Goal: Transaction & Acquisition: Purchase product/service

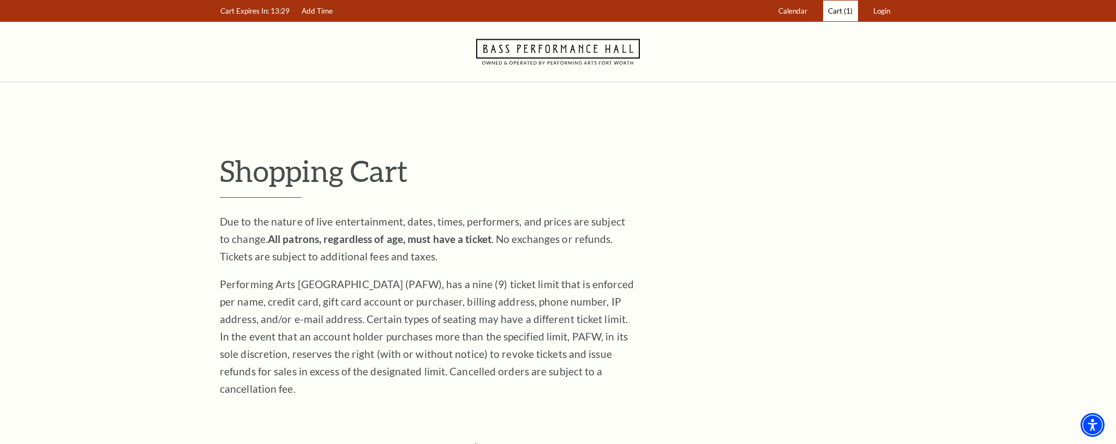
click at [847, 12] on span "(1)" at bounding box center [847, 11] width 9 height 9
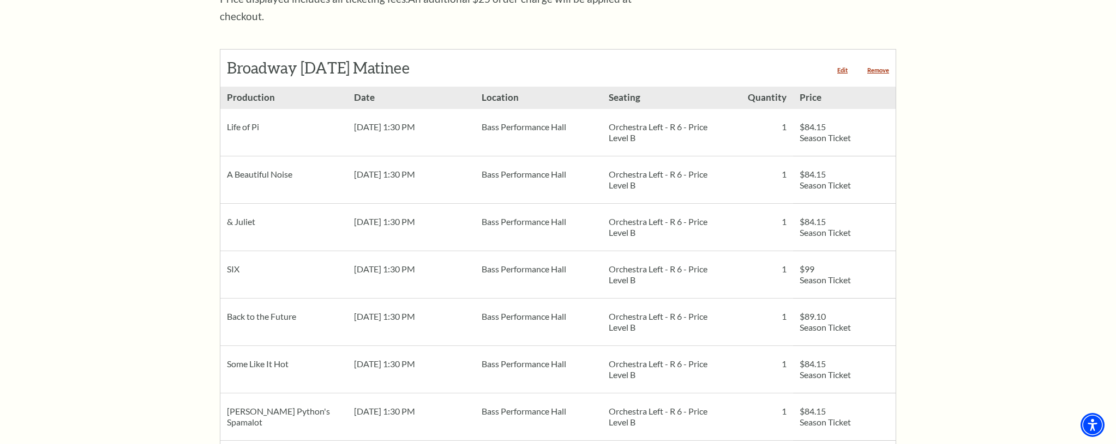
scroll to position [492, 0]
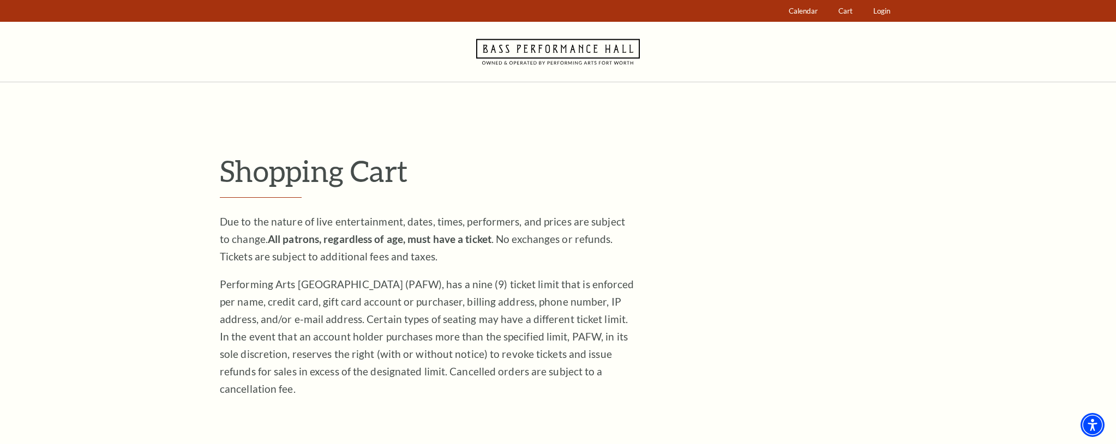
click at [528, 62] on use at bounding box center [558, 52] width 164 height 26
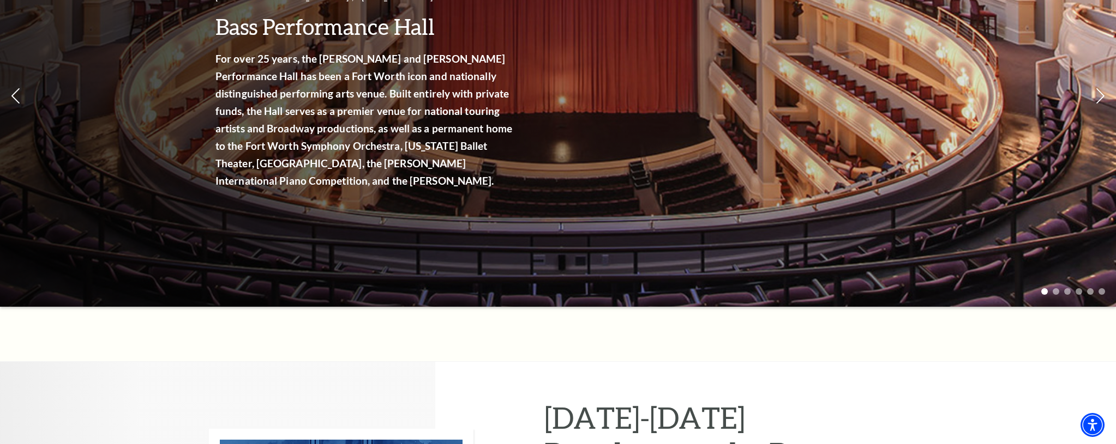
scroll to position [136, 0]
